Goal: Task Accomplishment & Management: Manage account settings

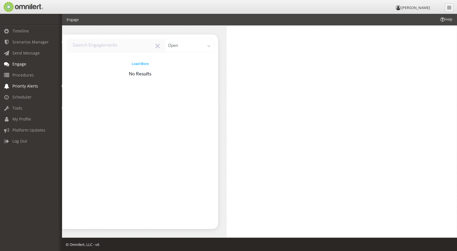
click at [27, 84] on span "Priority Alerts" at bounding box center [25, 85] width 26 height 5
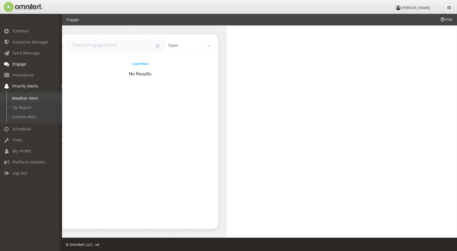
click at [27, 96] on link "Weather Alert" at bounding box center [33, 97] width 67 height 9
select select
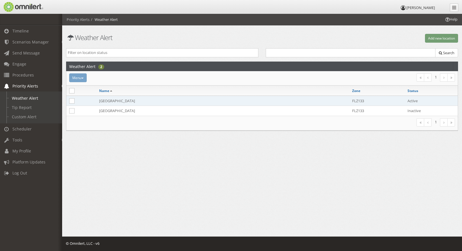
click at [109, 101] on td "[GEOGRAPHIC_DATA]" at bounding box center [222, 101] width 253 height 10
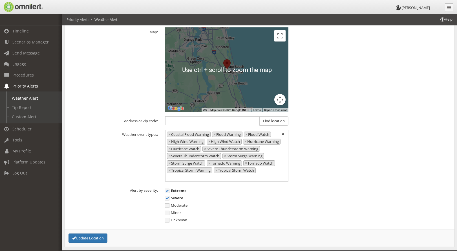
scroll to position [127, 0]
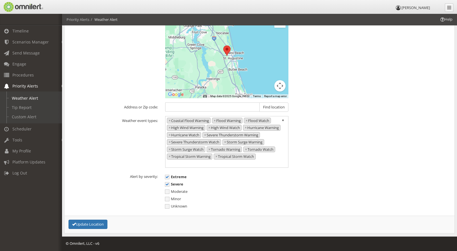
click at [197, 142] on li "× Severe Thunderstorm Watch" at bounding box center [194, 142] width 54 height 6
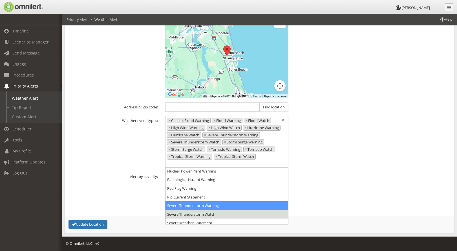
scroll to position [120, 0]
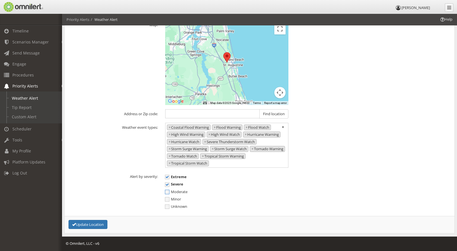
click at [168, 191] on span "Moderate" at bounding box center [176, 191] width 23 height 5
click at [168, 191] on input "Moderate" at bounding box center [167, 192] width 5 height 7
checkbox input "true"
click at [168, 178] on span "Extreme" at bounding box center [176, 176] width 22 height 5
click at [168, 178] on input "Extreme" at bounding box center [167, 177] width 5 height 7
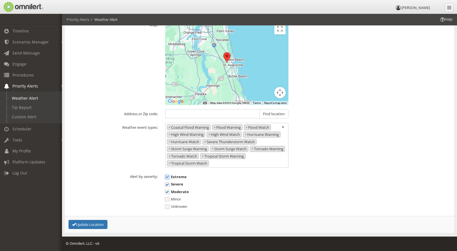
checkbox input "false"
click at [168, 181] on span "Severe" at bounding box center [174, 183] width 18 height 5
click at [168, 181] on input "Severe" at bounding box center [167, 184] width 5 height 7
checkbox input "false"
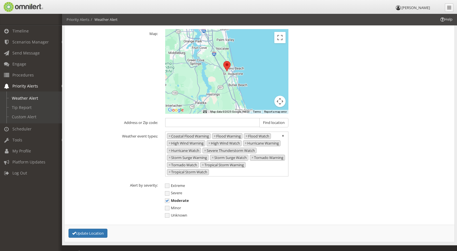
scroll to position [113, 0]
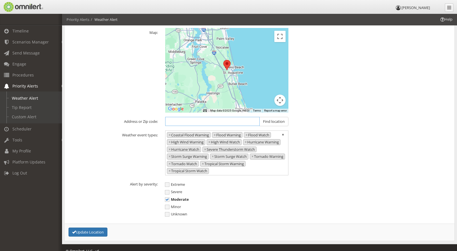
click at [194, 121] on input "text" at bounding box center [212, 121] width 95 height 9
drag, startPoint x: 194, startPoint y: 122, endPoint x: 166, endPoint y: 125, distance: 28.4
click at [169, 124] on input "flagler college" at bounding box center [212, 121] width 95 height 9
type input "[STREET_ADDRESS]"
click at [281, 120] on button "Find location" at bounding box center [274, 121] width 29 height 9
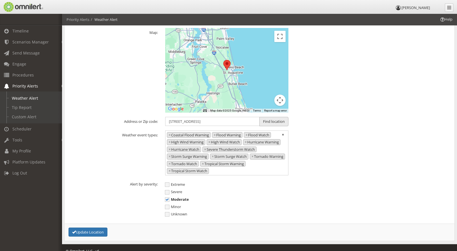
type input "SCZ050"
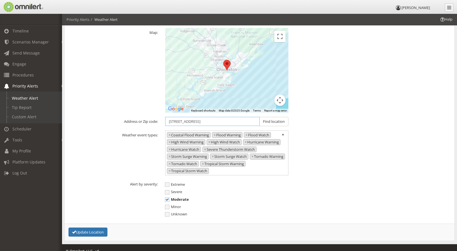
click at [200, 124] on input "[STREET_ADDRESS]" at bounding box center [212, 121] width 95 height 9
type input "[STREET_ADDRESS] [GEOGRAPHIC_DATA][US_STATE]"
click at [69, 227] on button "Update Location" at bounding box center [88, 231] width 39 height 9
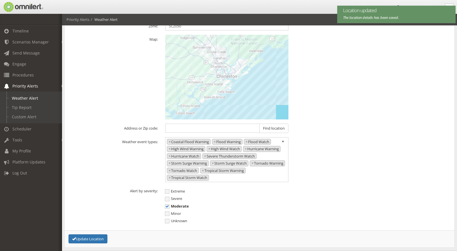
scroll to position [107, 0]
click at [214, 130] on input "text" at bounding box center [212, 128] width 95 height 9
type input "[STREET_ADDRESS] [GEOGRAPHIC_DATA][US_STATE]"
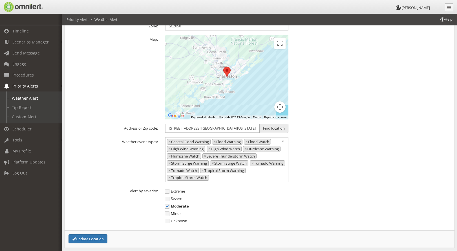
click at [269, 129] on button "Find location" at bounding box center [274, 128] width 29 height 9
type input "FLZ333"
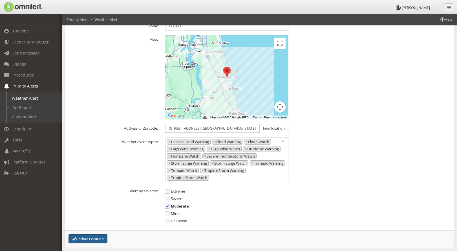
click at [92, 238] on button "Update Location" at bounding box center [88, 238] width 39 height 9
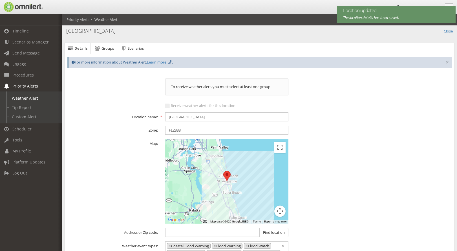
scroll to position [0, 0]
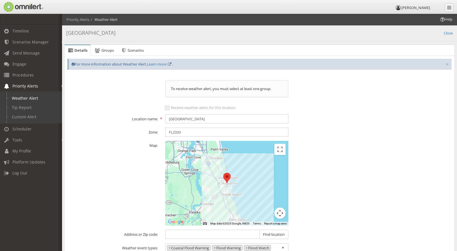
click at [169, 108] on span "Receive weather alerts for this location" at bounding box center [200, 107] width 71 height 5
drag, startPoint x: 166, startPoint y: 108, endPoint x: 175, endPoint y: 100, distance: 12.0
click at [166, 108] on span "Receive weather alerts for this location" at bounding box center [200, 107] width 71 height 5
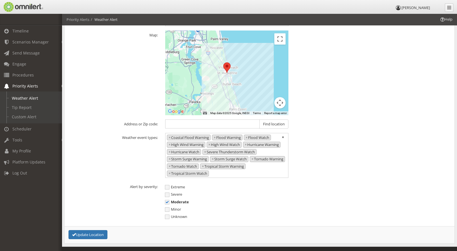
scroll to position [113, 0]
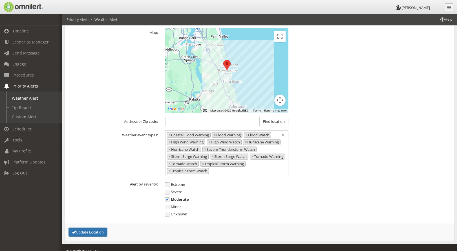
click at [238, 150] on li "× Severe Thunderstorm Watch" at bounding box center [230, 149] width 54 height 6
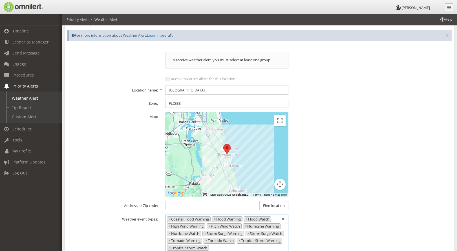
scroll to position [28, 0]
click at [20, 61] on link "Engage" at bounding box center [33, 63] width 67 height 11
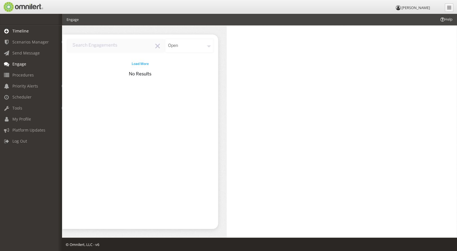
click at [25, 30] on span "Timeline" at bounding box center [20, 30] width 16 height 5
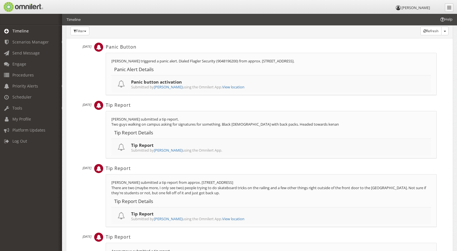
scroll to position [28, 0]
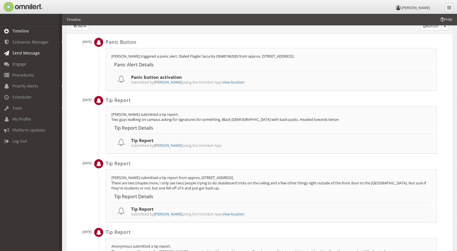
click at [25, 51] on span "Send Message" at bounding box center [25, 52] width 27 height 5
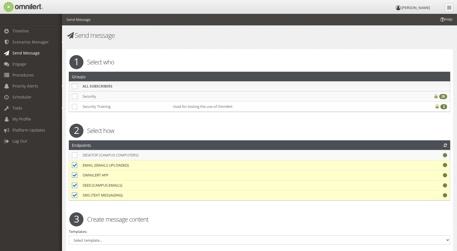
click at [79, 86] on th at bounding box center [74, 86] width 11 height 10
click at [74, 85] on icon at bounding box center [74, 86] width 5 height 5
checkbox input "true"
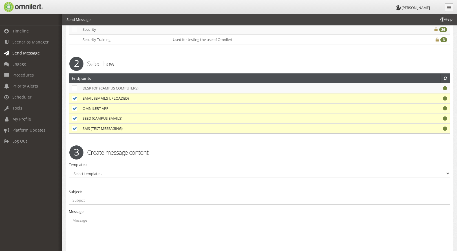
scroll to position [113, 0]
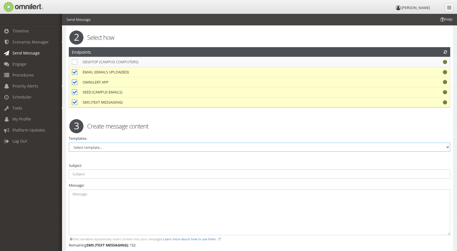
click at [122, 146] on select "Select template..." at bounding box center [260, 146] width 382 height 9
click at [98, 148] on select "Select template..." at bounding box center [260, 146] width 382 height 9
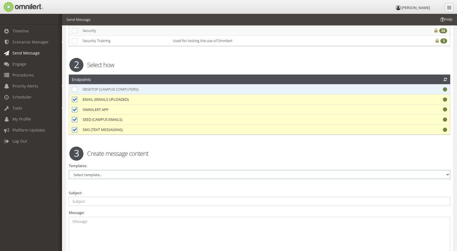
scroll to position [141, 0]
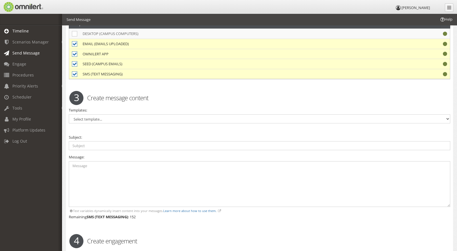
click at [23, 30] on span "Timeline" at bounding box center [20, 30] width 16 height 5
